Goal: Task Accomplishment & Management: Manage account settings

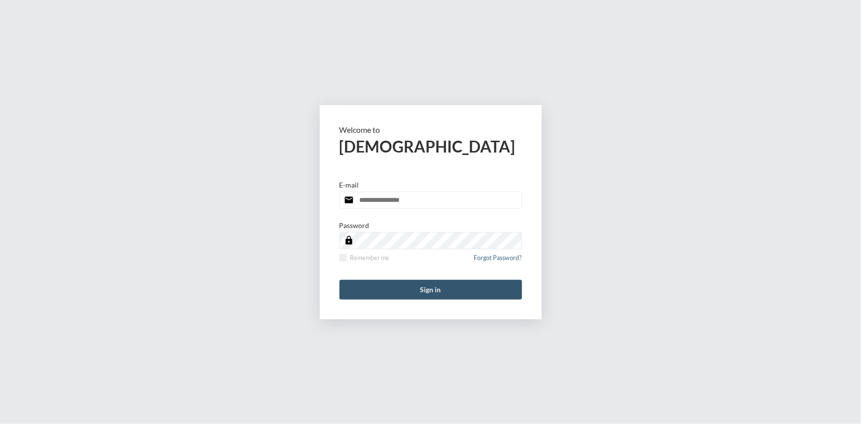
type input "**********"
click at [434, 290] on button "Sign in" at bounding box center [430, 290] width 183 height 20
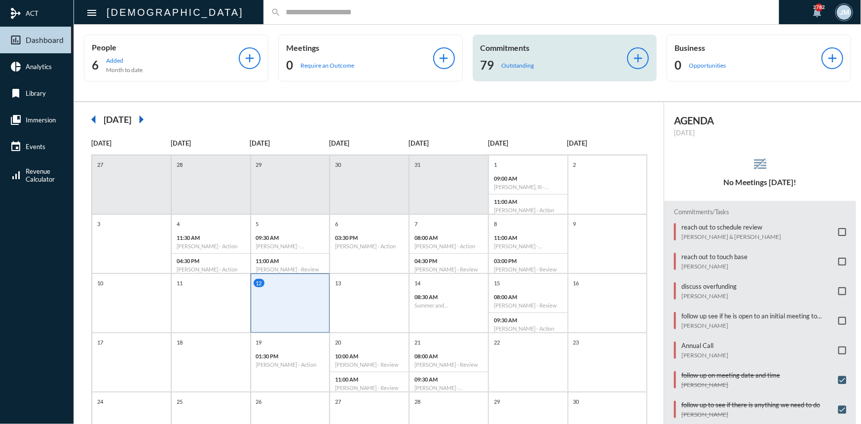
click at [512, 50] on p "Commitments" at bounding box center [553, 47] width 147 height 9
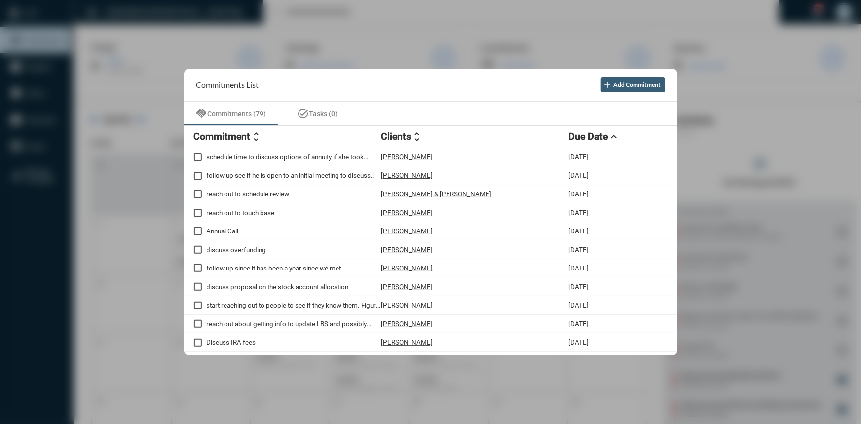
click at [397, 66] on div at bounding box center [430, 212] width 861 height 424
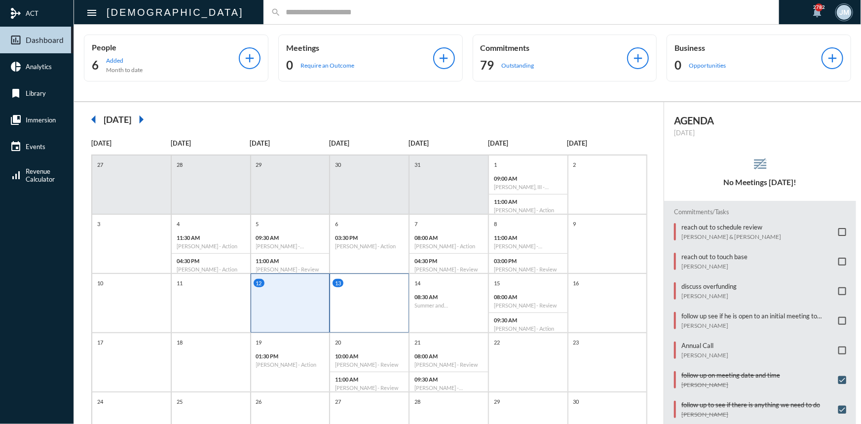
click at [357, 300] on div "13" at bounding box center [369, 302] width 79 height 59
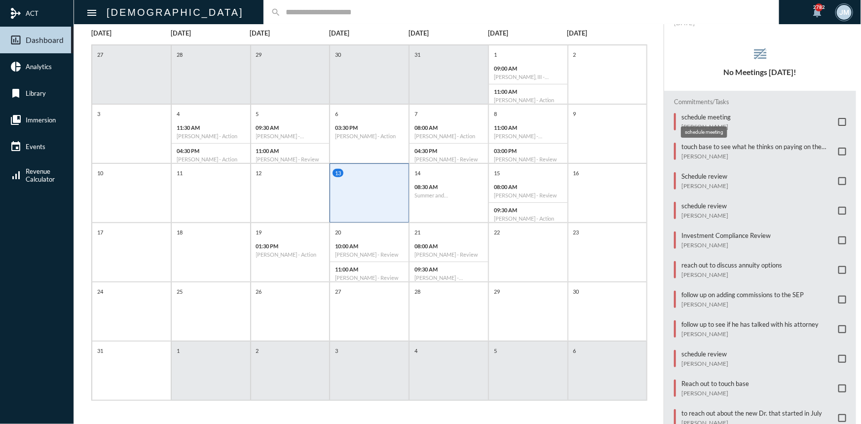
click at [694, 113] on p "schedule meeting" at bounding box center [705, 117] width 49 height 8
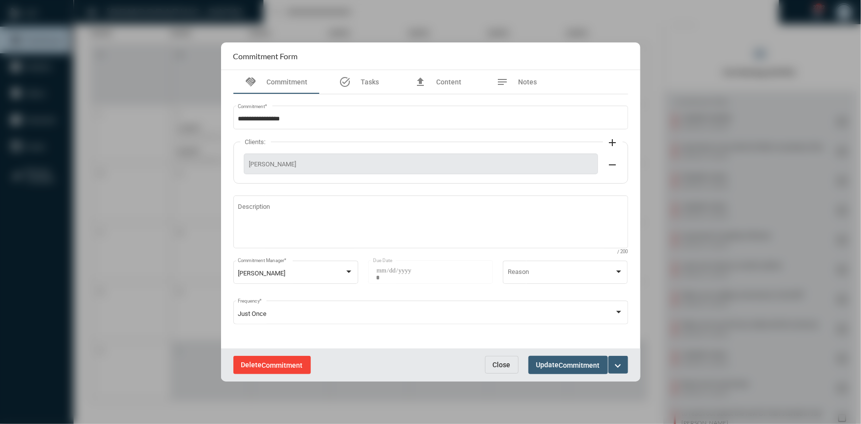
click at [273, 369] on button "Delete Commitment" at bounding box center [271, 365] width 77 height 18
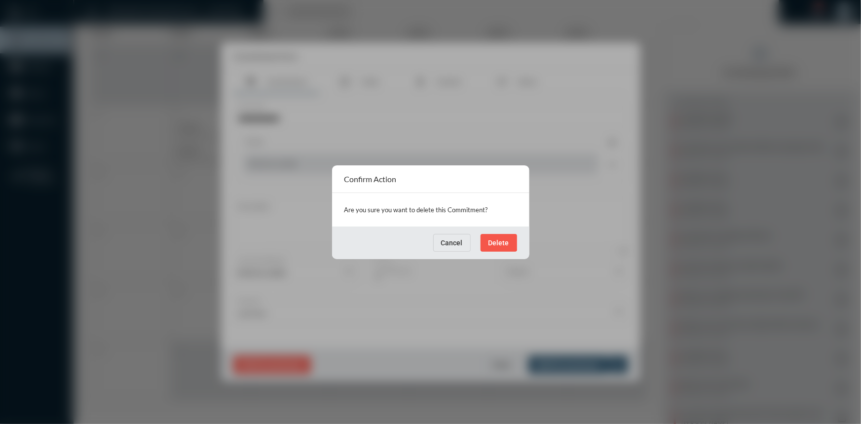
click at [497, 241] on span "Delete" at bounding box center [498, 243] width 21 height 8
